Goal: Check status: Check status

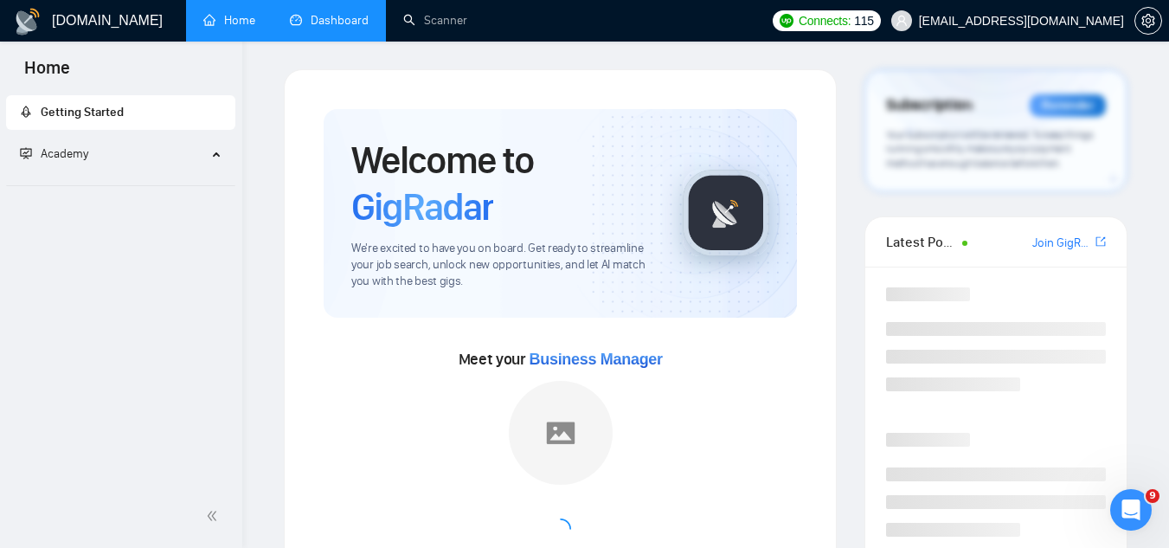
click at [356, 13] on link "Dashboard" at bounding box center [329, 20] width 79 height 15
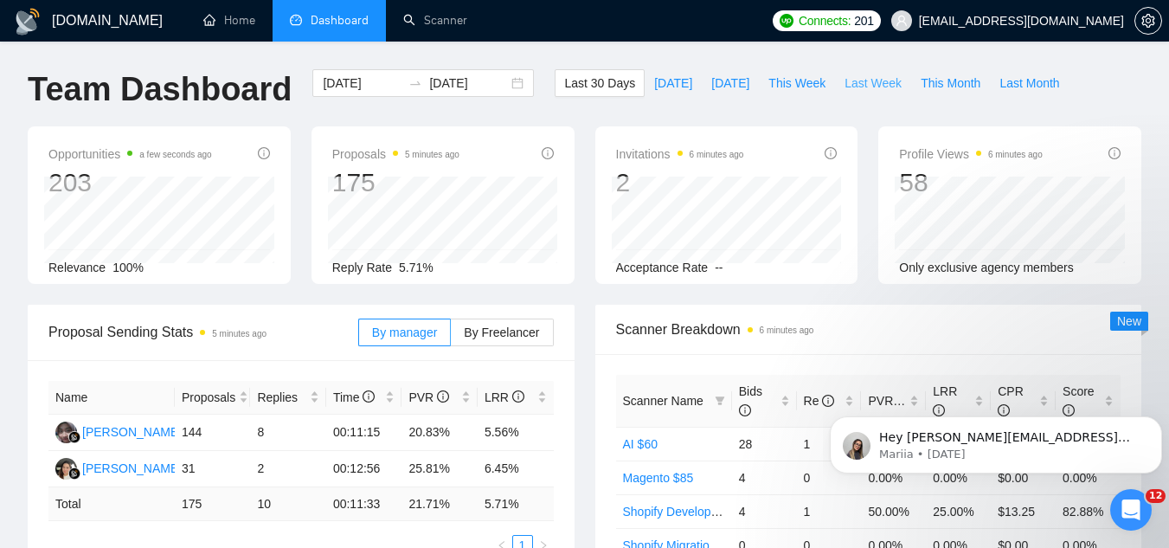
click at [848, 84] on span "Last Week" at bounding box center [872, 83] width 57 height 19
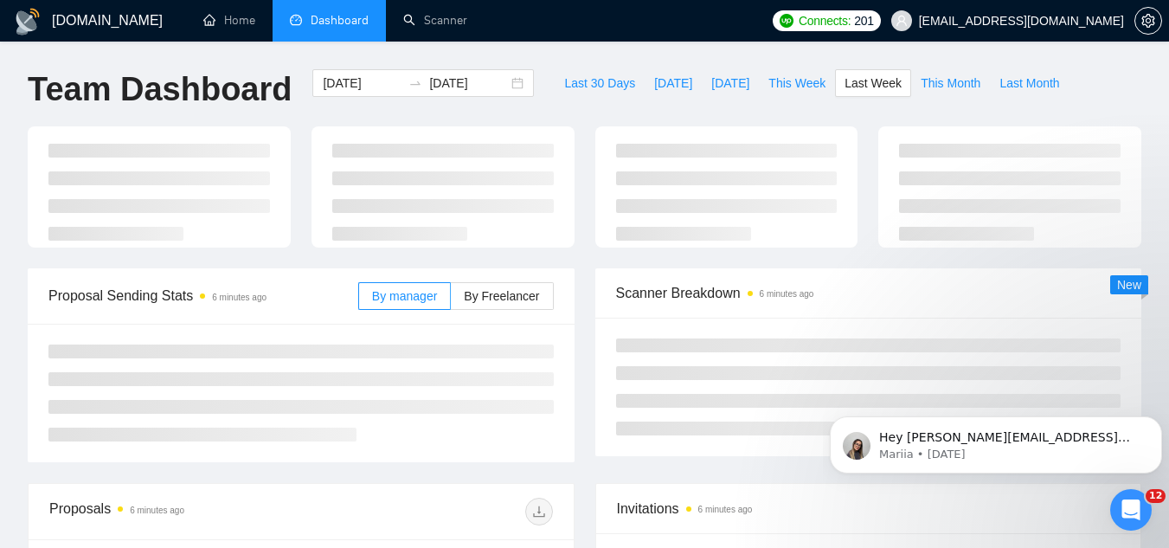
type input "[DATE]"
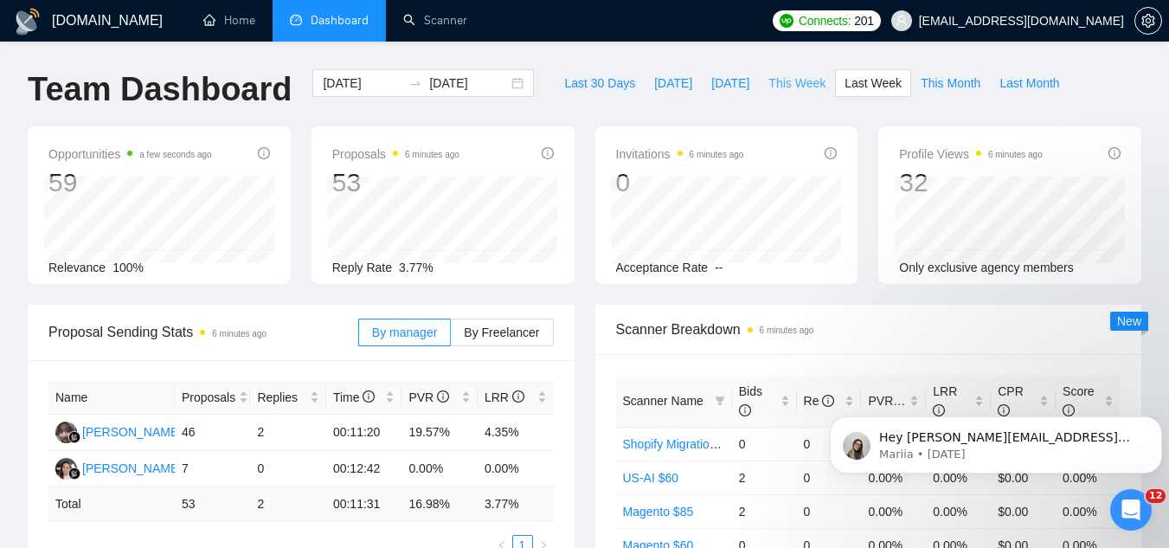
click at [800, 86] on span "This Week" at bounding box center [796, 83] width 57 height 19
type input "[DATE]"
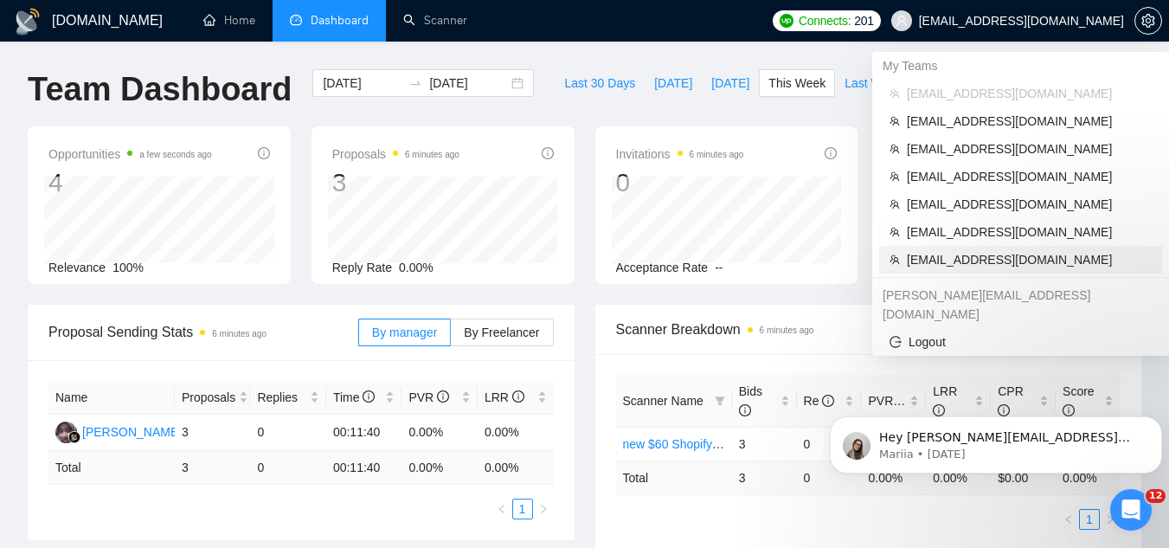
click at [981, 261] on span "[EMAIL_ADDRESS][DOMAIN_NAME]" at bounding box center [1028, 259] width 245 height 19
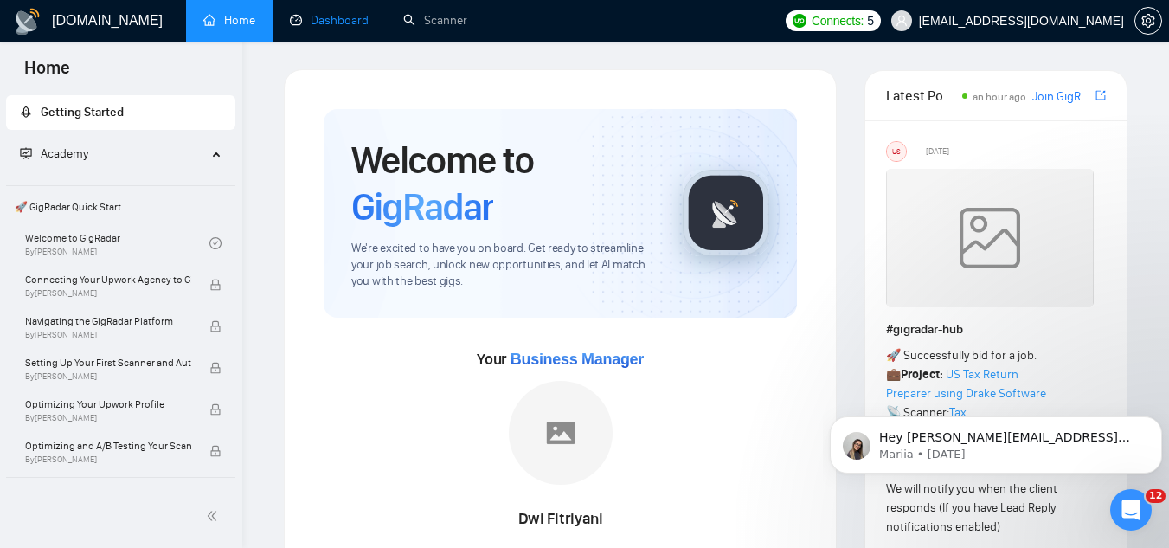
click at [355, 27] on link "Dashboard" at bounding box center [329, 20] width 79 height 15
